Goal: Leave review/rating: Share an evaluation or opinion about a product, service, or content

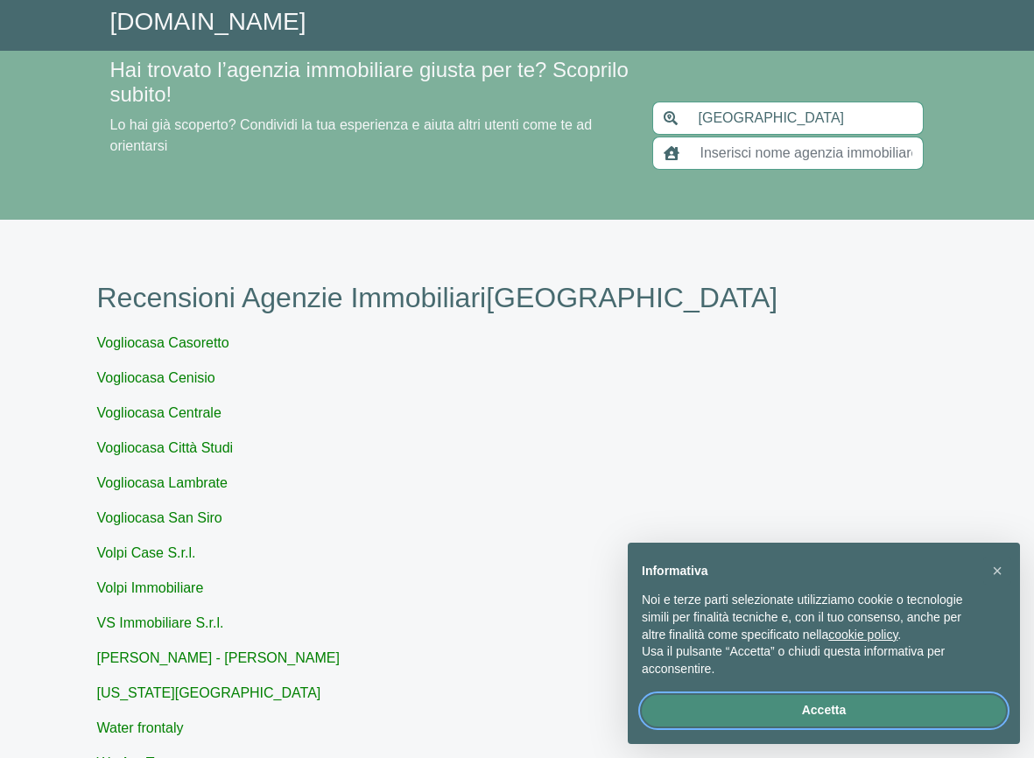
click at [797, 706] on button "Accetta" at bounding box center [824, 711] width 364 height 32
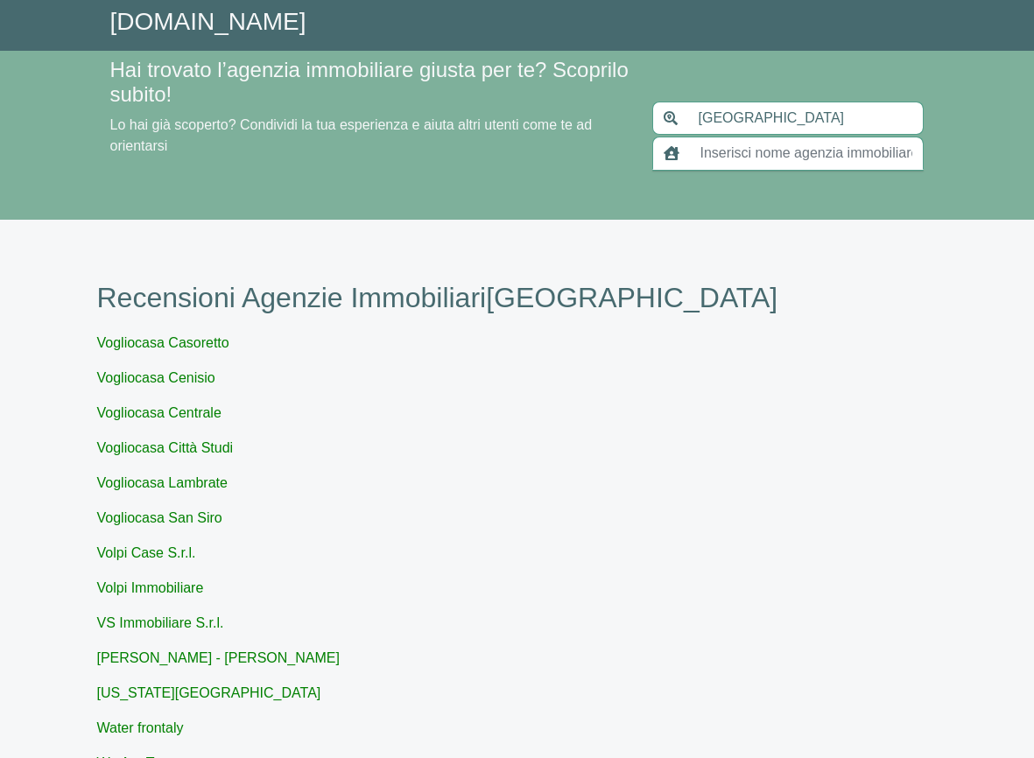
click at [749, 154] on input "text" at bounding box center [806, 153] width 235 height 33
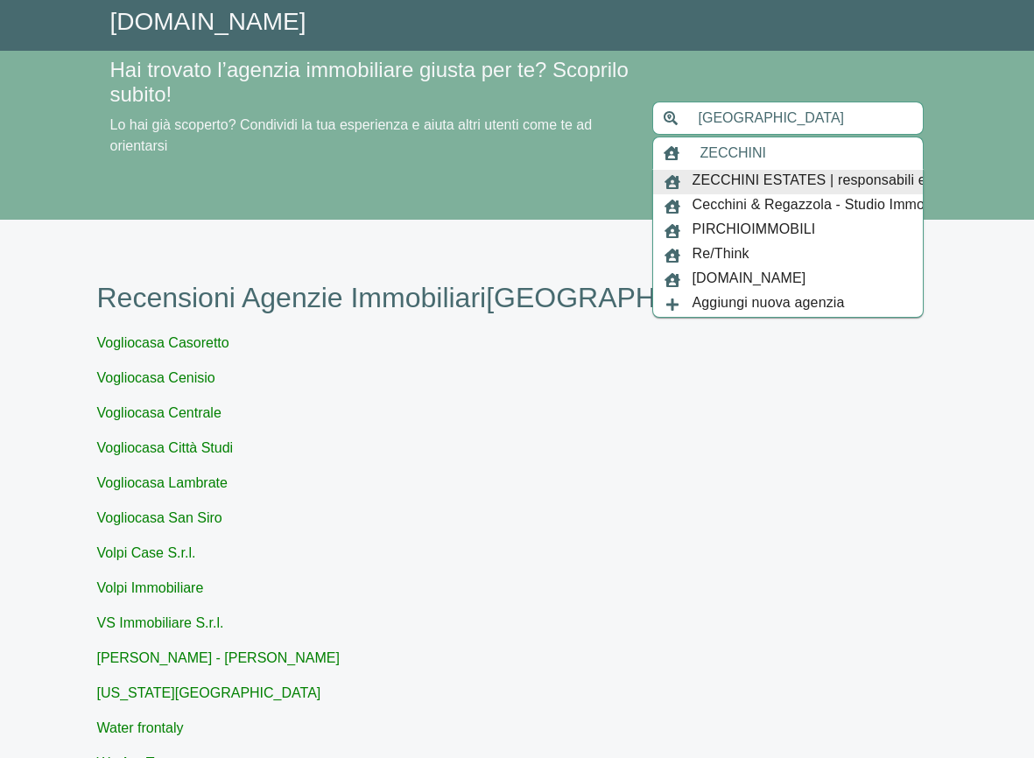
click at [721, 183] on span "ZECCHINI ESTATES | responsabili e costanti" at bounding box center [834, 182] width 287 height 25
type input "ZECCHINI ESTATES | responsabili e costanti"
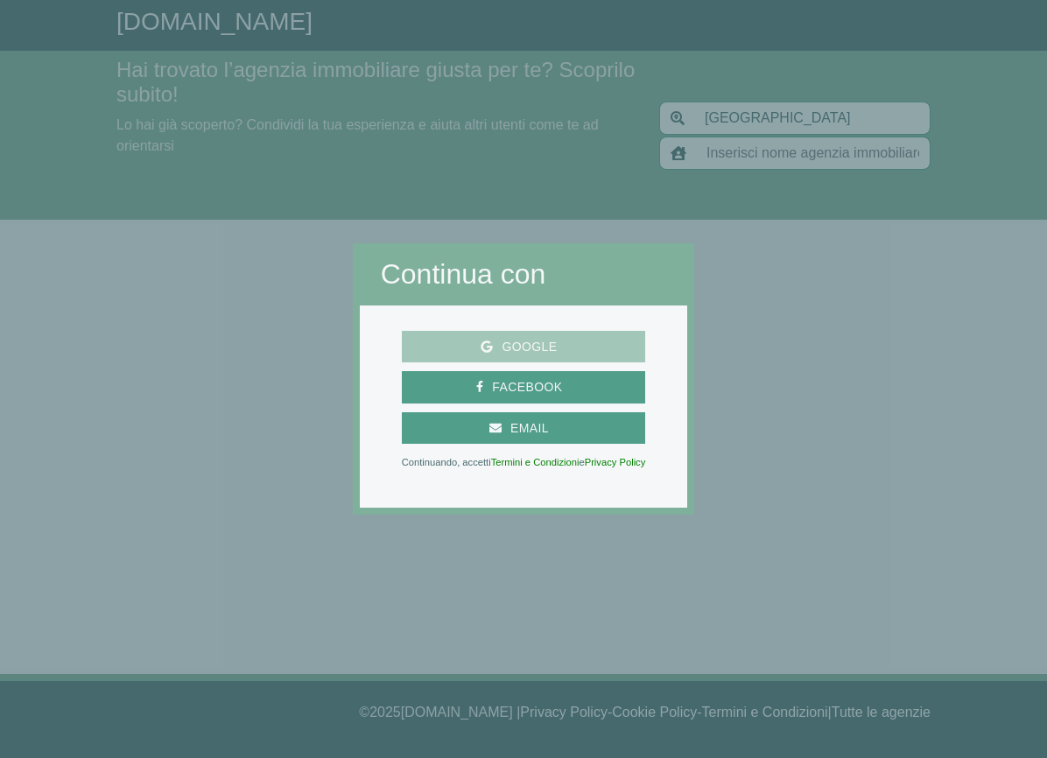
click at [541, 340] on span "Google" at bounding box center [529, 347] width 73 height 22
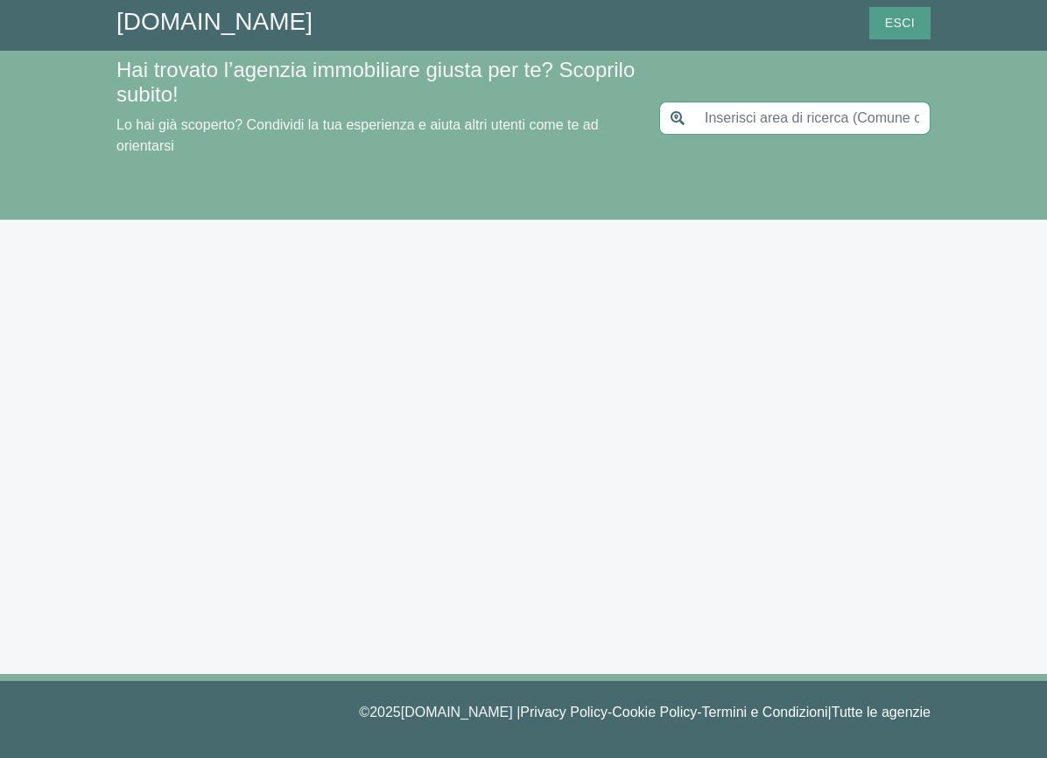
type input "[GEOGRAPHIC_DATA]"
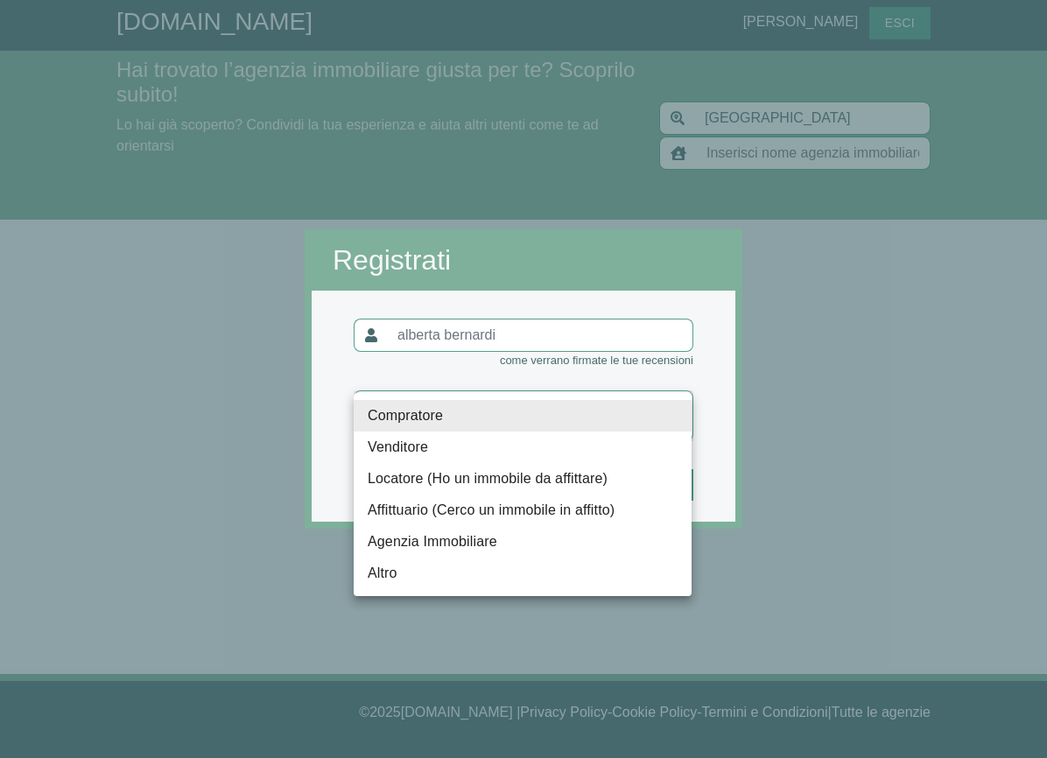
click at [667, 404] on body "[DOMAIN_NAME] [PERSON_NAME] Hai trovato l’agenzia immobiliare giusta per te? Sc…" at bounding box center [523, 379] width 1047 height 758
click at [437, 413] on li "Compratore" at bounding box center [523, 416] width 338 height 32
type input "compratore"
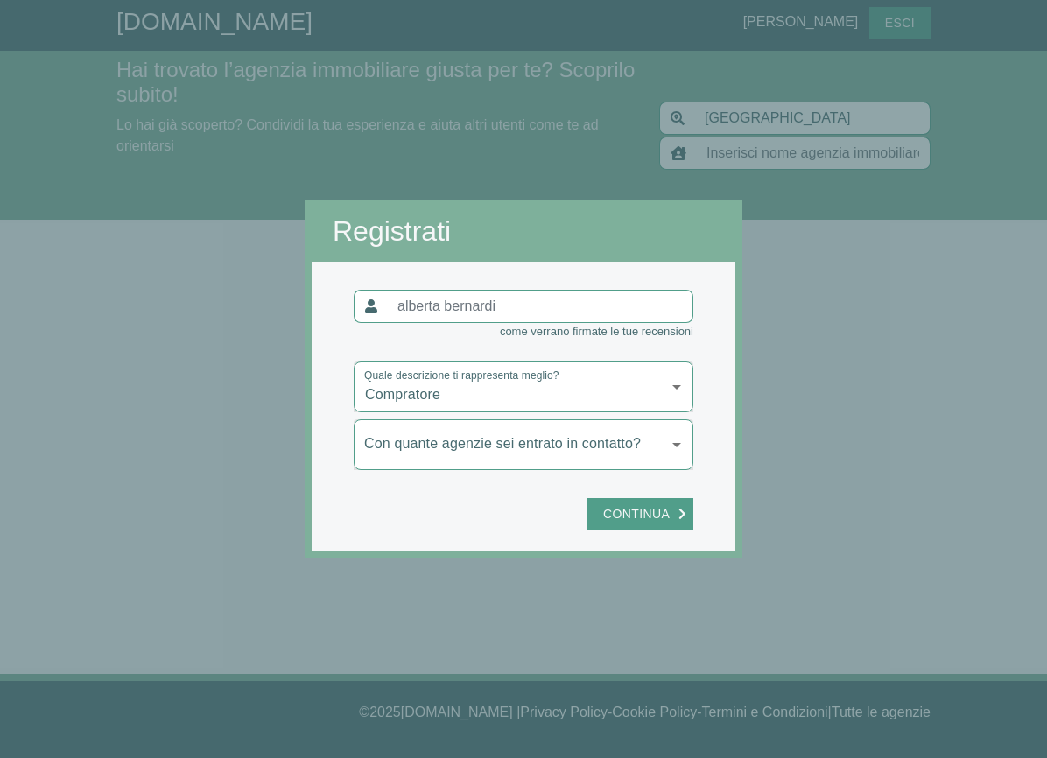
click at [672, 432] on body "[DOMAIN_NAME] [PERSON_NAME] Hai trovato l’agenzia immobiliare giusta per te? Sc…" at bounding box center [523, 379] width 1047 height 758
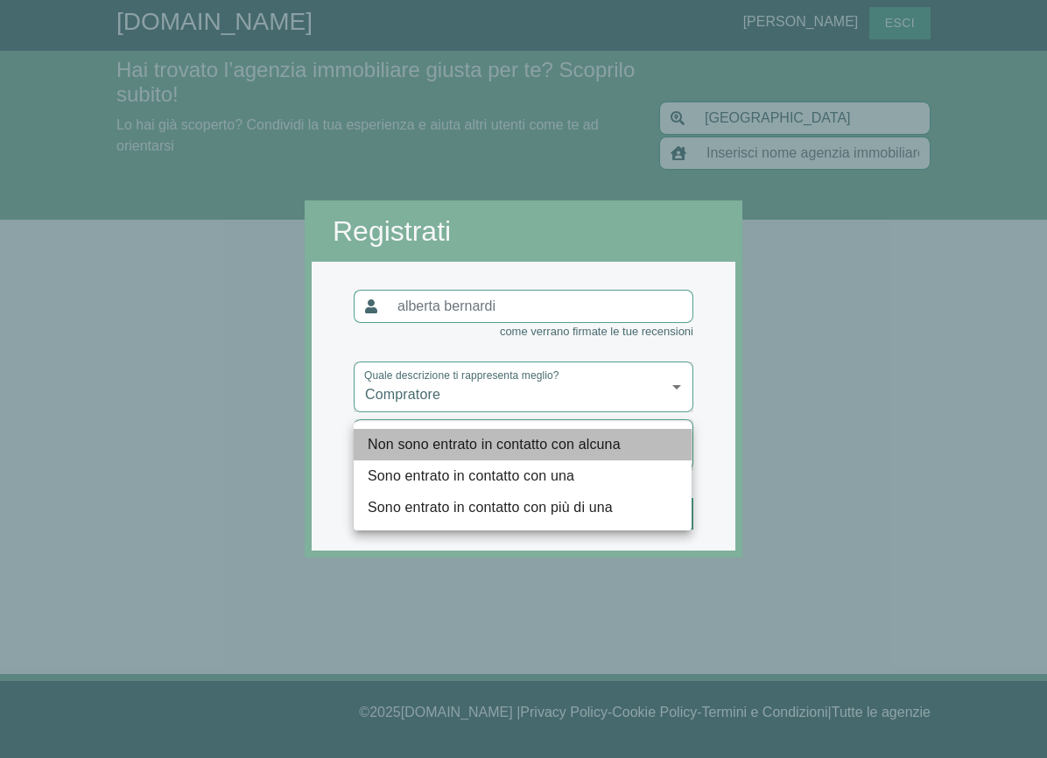
click at [599, 437] on li "Non sono entrato in contatto con alcuna" at bounding box center [523, 445] width 338 height 32
type input "nessuna"
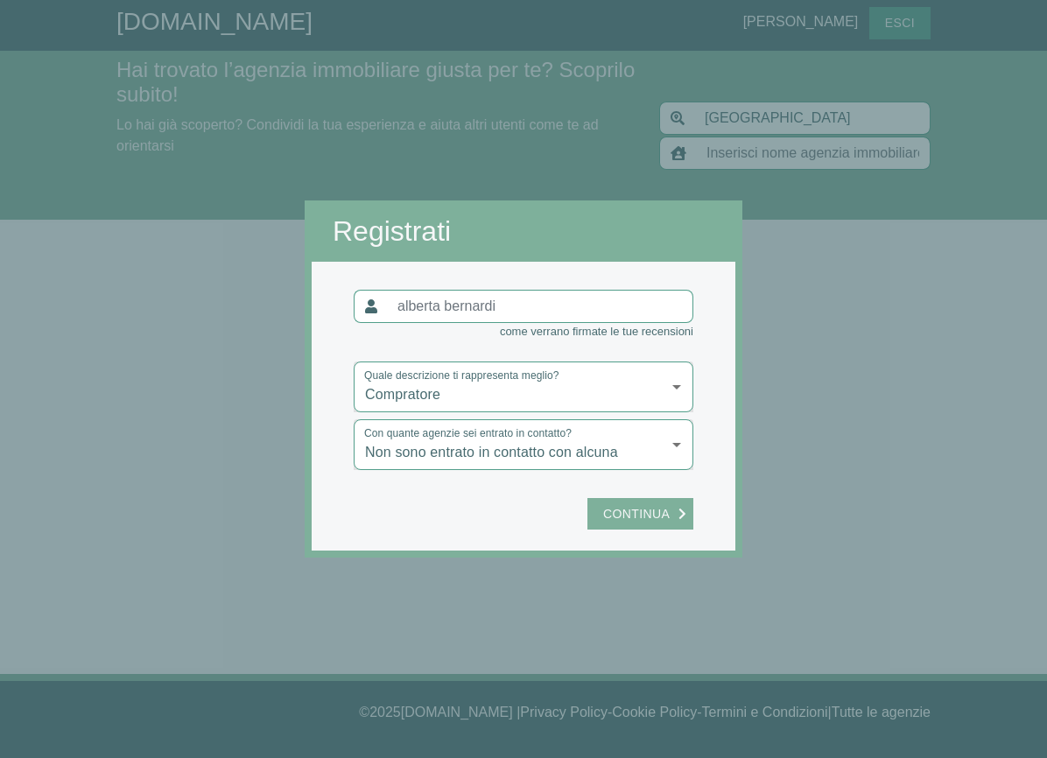
click at [638, 507] on span "Continua" at bounding box center [636, 514] width 84 height 22
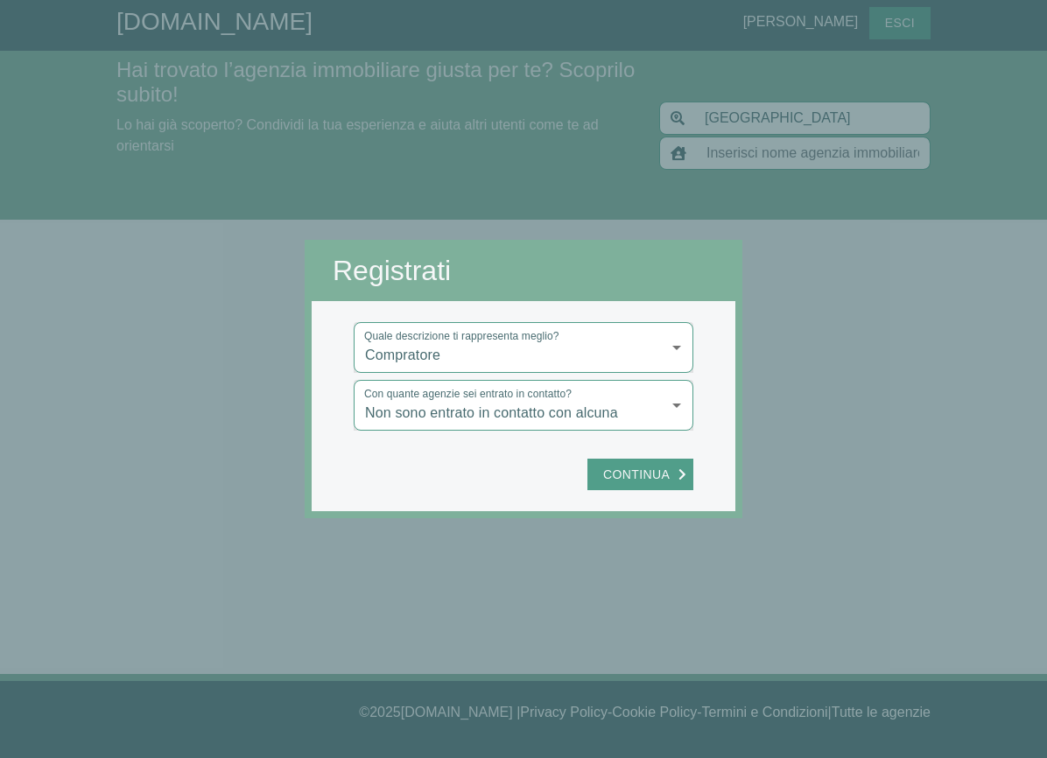
type input "ZECCHINI ESTATES | responsabili e costanti"
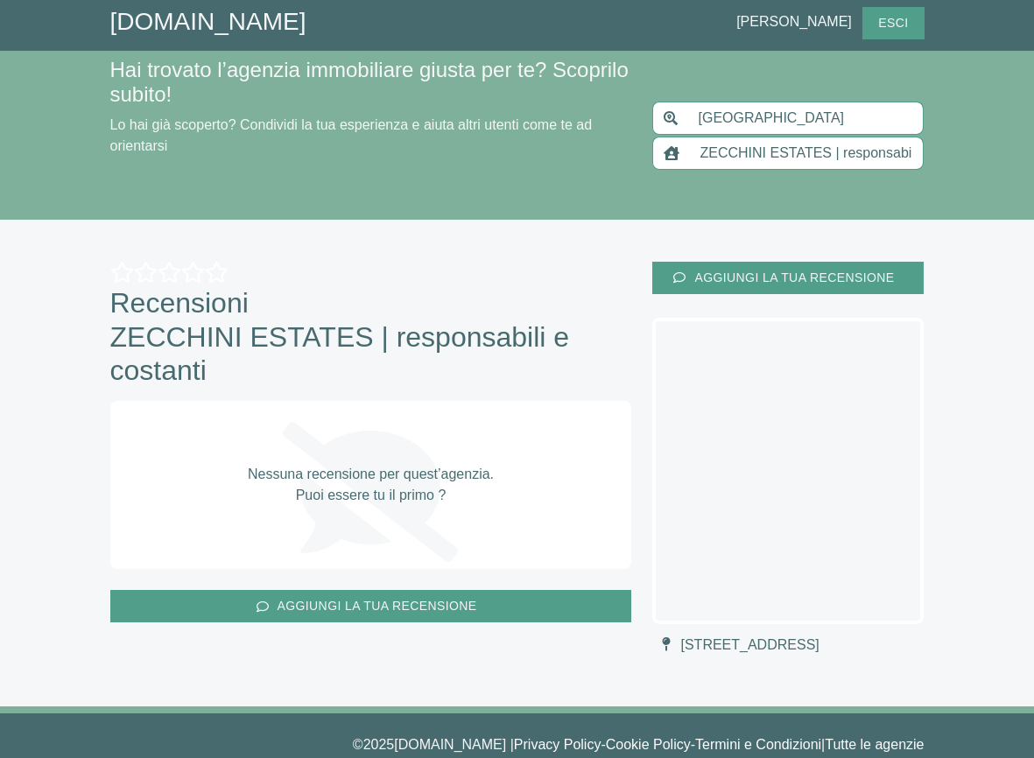
scroll to position [32, 0]
